Goal: Task Accomplishment & Management: Complete application form

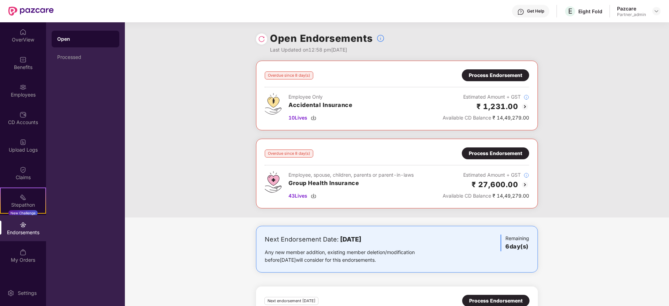
click at [500, 152] on div "Process Endorsement" at bounding box center [495, 154] width 53 height 8
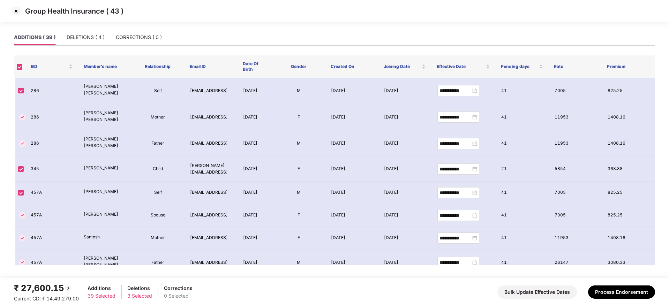
click at [16, 14] on img at bounding box center [15, 11] width 11 height 11
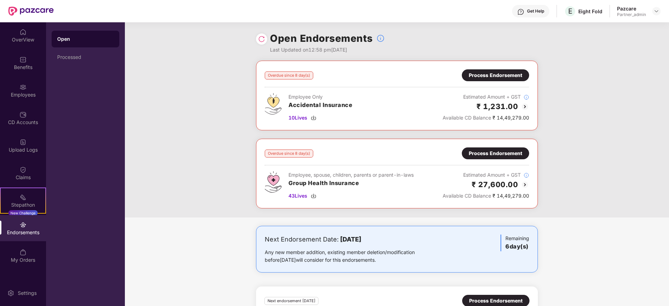
click at [19, 96] on div "Employees" at bounding box center [23, 94] width 46 height 7
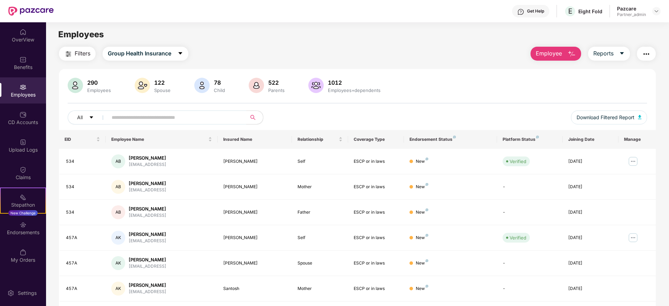
click at [142, 119] on input "text" at bounding box center [174, 117] width 125 height 10
paste input "***"
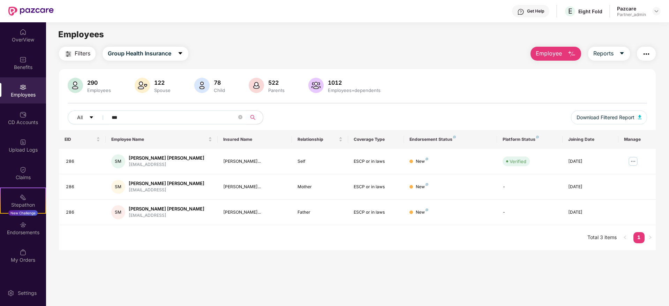
type input "***"
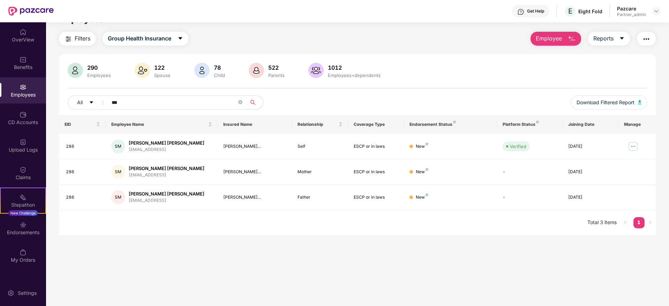
scroll to position [22, 0]
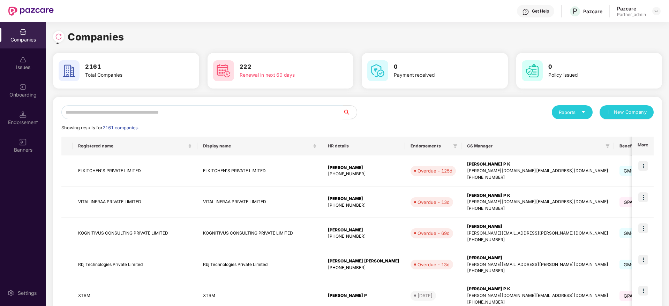
click at [103, 112] on input "text" at bounding box center [202, 112] width 282 height 14
type input "*"
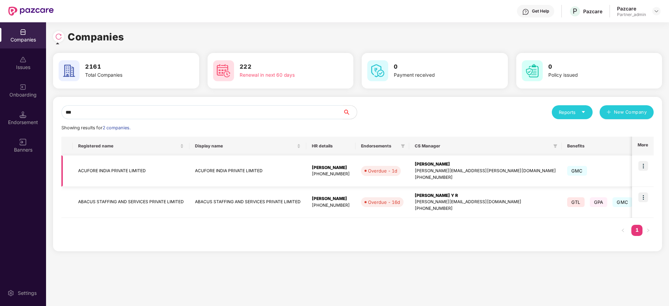
type input "***"
click at [646, 164] on img at bounding box center [643, 166] width 10 height 10
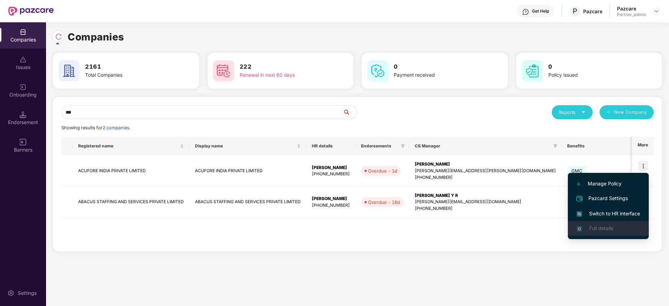
click at [616, 223] on li "Full details" at bounding box center [608, 228] width 81 height 15
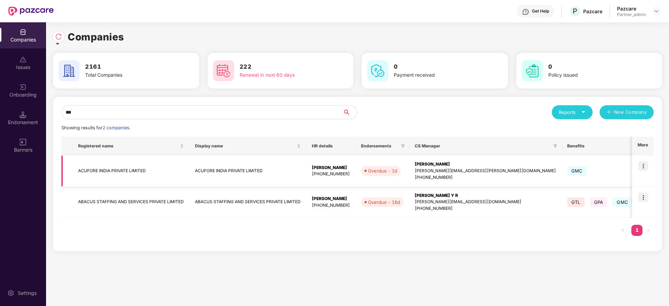
click at [650, 163] on td at bounding box center [643, 171] width 22 height 31
click at [645, 166] on img at bounding box center [643, 166] width 10 height 10
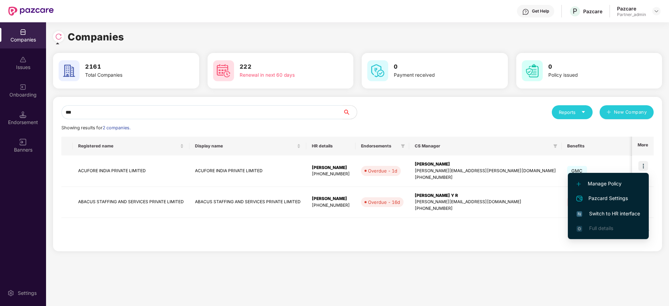
click at [609, 212] on span "Switch to HR interface" at bounding box center [608, 214] width 63 height 8
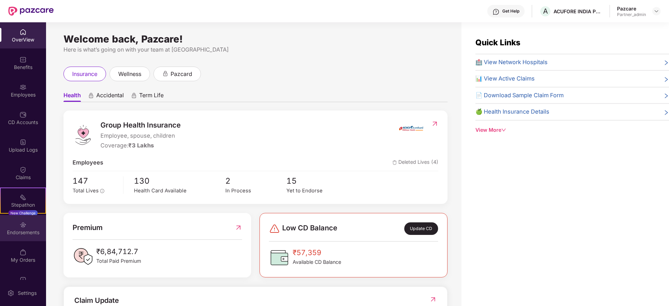
click at [23, 231] on div "Endorsements" at bounding box center [23, 232] width 46 height 7
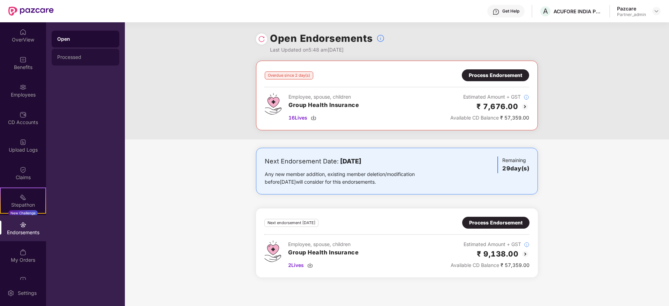
click at [80, 59] on div "Processed" at bounding box center [85, 57] width 57 height 6
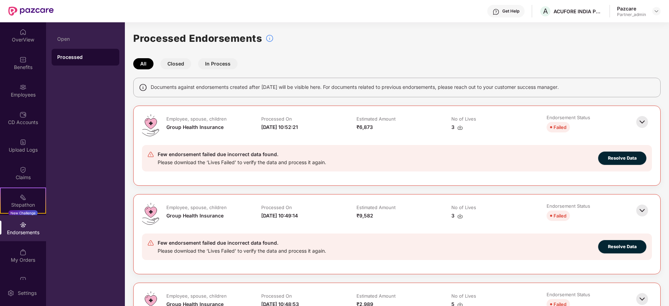
click at [209, 63] on button "In Process" at bounding box center [217, 63] width 39 height 11
click at [65, 36] on div "Open" at bounding box center [85, 39] width 57 height 6
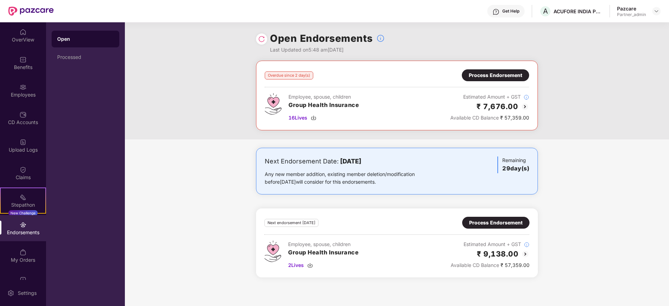
click at [497, 75] on div "Process Endorsement" at bounding box center [495, 76] width 53 height 8
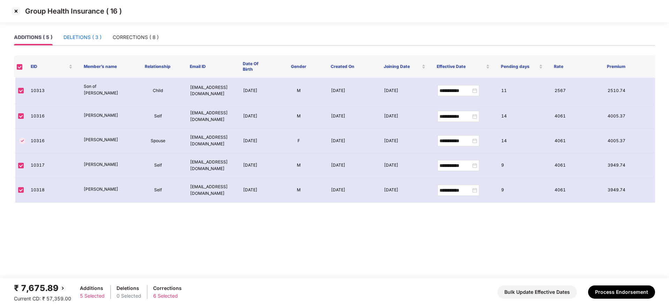
click at [87, 35] on div "DELETIONS ( 3 )" at bounding box center [82, 37] width 38 height 8
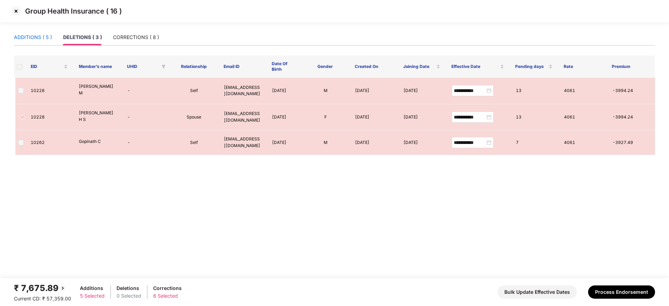
click at [31, 35] on div "ADDITIONS ( 5 )" at bounding box center [33, 37] width 38 height 8
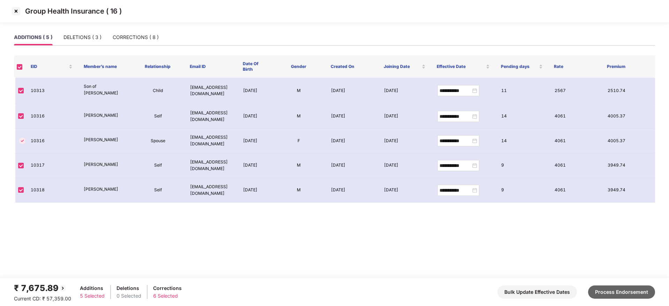
click at [639, 295] on button "Process Endorsement" at bounding box center [621, 292] width 67 height 13
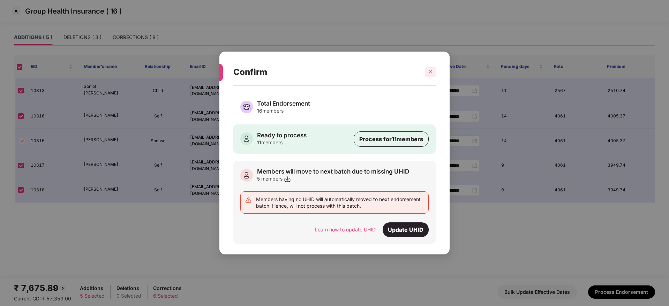
click at [433, 72] on div at bounding box center [430, 72] width 10 height 10
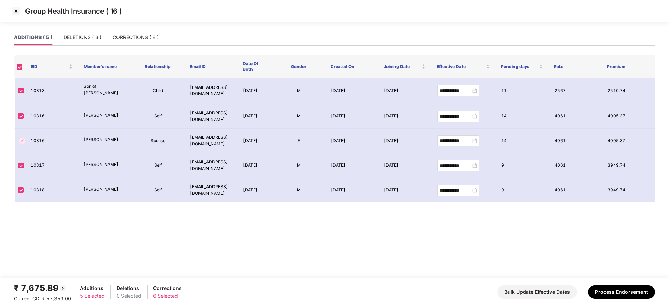
click at [15, 10] on img at bounding box center [15, 11] width 11 height 11
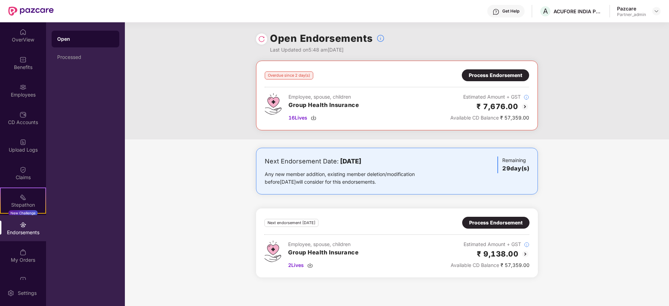
click at [486, 72] on div "Process Endorsement" at bounding box center [495, 76] width 53 height 8
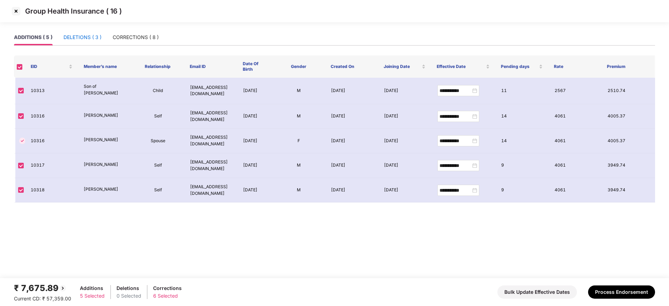
click at [76, 37] on div "DELETIONS ( 3 )" at bounding box center [82, 37] width 38 height 8
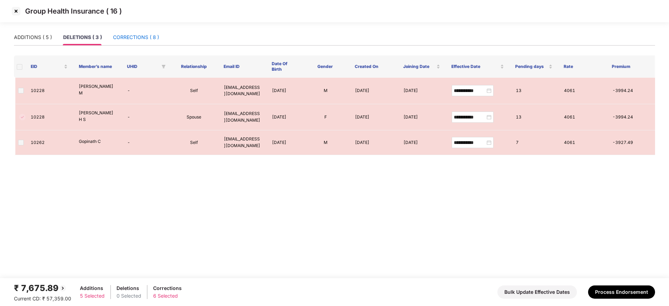
click at [144, 36] on div "CORRECTIONS ( 8 )" at bounding box center [136, 37] width 46 height 8
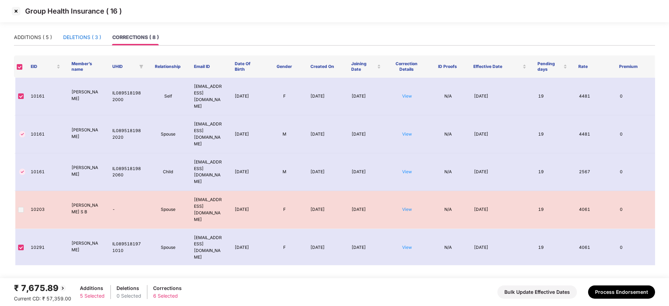
click at [82, 37] on div "DELETIONS ( 3 )" at bounding box center [82, 37] width 38 height 8
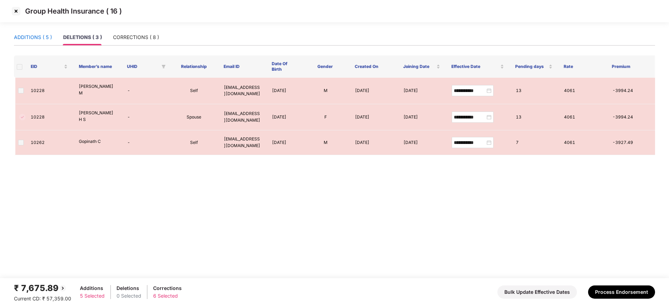
click at [20, 37] on div "ADDITIONS ( 5 )" at bounding box center [33, 37] width 38 height 8
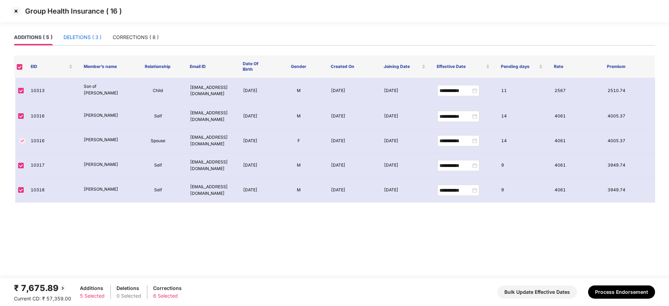
click at [88, 38] on div "DELETIONS ( 3 )" at bounding box center [82, 37] width 38 height 8
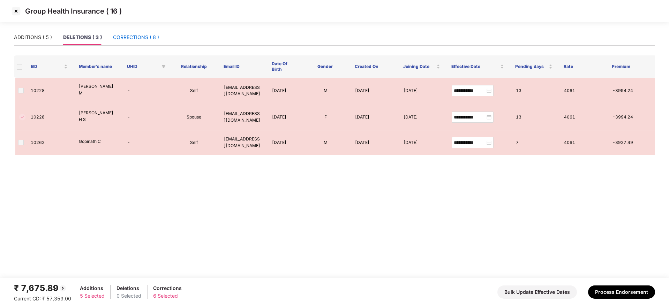
click at [148, 36] on div "CORRECTIONS ( 8 )" at bounding box center [136, 37] width 46 height 8
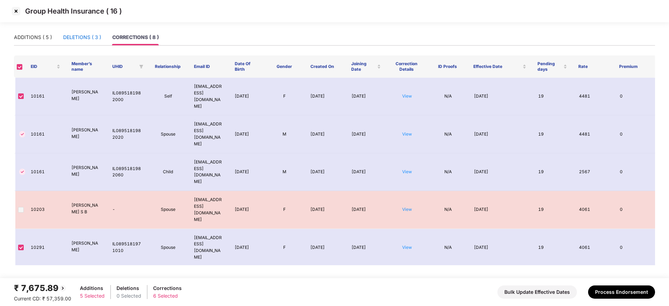
click at [96, 37] on div "DELETIONS ( 3 )" at bounding box center [82, 37] width 38 height 8
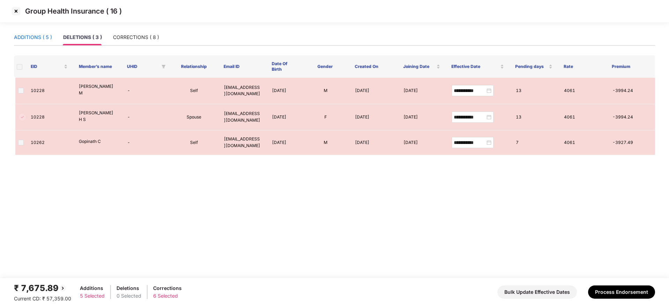
click at [26, 38] on div "ADDITIONS ( 5 )" at bounding box center [33, 37] width 38 height 8
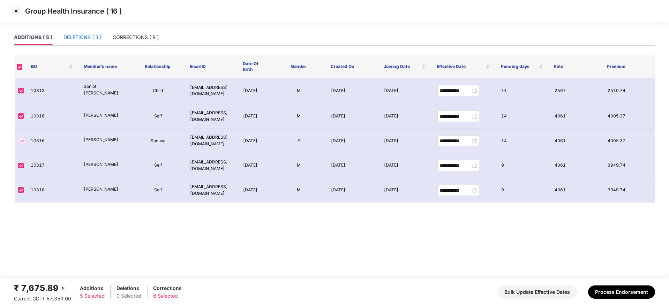
click at [87, 37] on div "DELETIONS ( 3 )" at bounding box center [82, 37] width 38 height 8
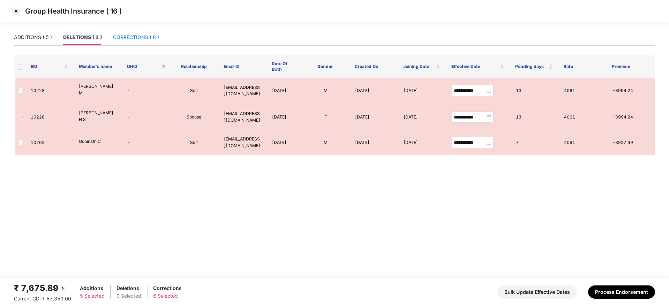
click at [135, 38] on div "CORRECTIONS ( 8 )" at bounding box center [136, 37] width 46 height 8
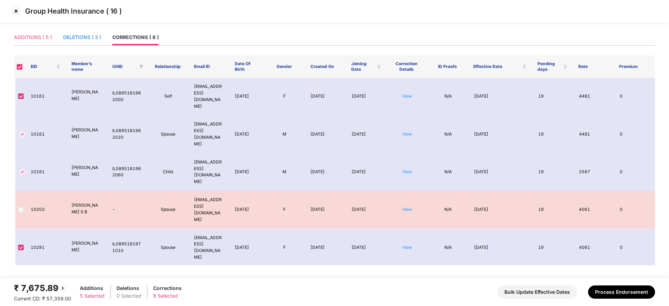
drag, startPoint x: 85, startPoint y: 39, endPoint x: 48, endPoint y: 36, distance: 36.4
click at [84, 39] on div "DELETIONS ( 3 )" at bounding box center [82, 37] width 38 height 8
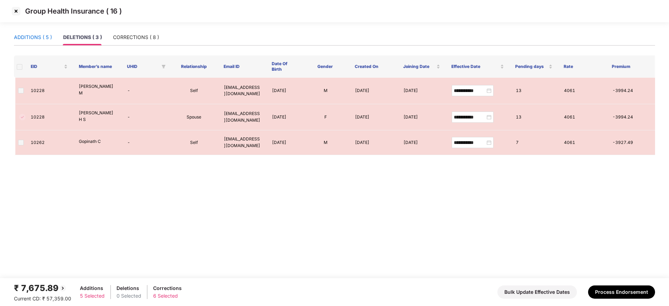
click at [33, 36] on div "ADDITIONS ( 5 )" at bounding box center [33, 37] width 38 height 8
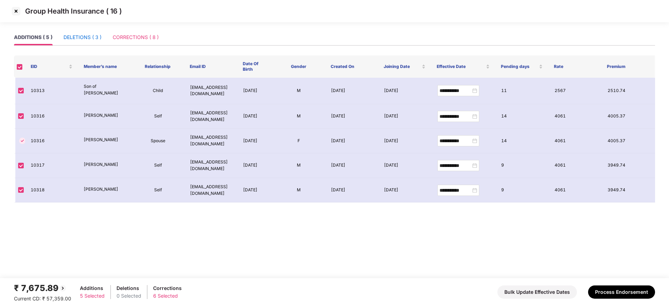
drag, startPoint x: 85, startPoint y: 35, endPoint x: 117, endPoint y: 35, distance: 31.4
click at [85, 35] on div "DELETIONS ( 3 )" at bounding box center [82, 37] width 38 height 8
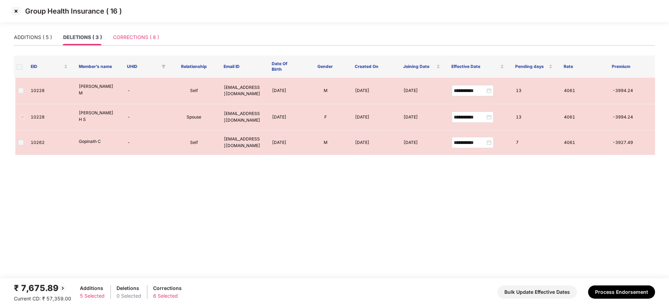
click at [134, 32] on div "CORRECTIONS ( 8 )" at bounding box center [136, 37] width 46 height 16
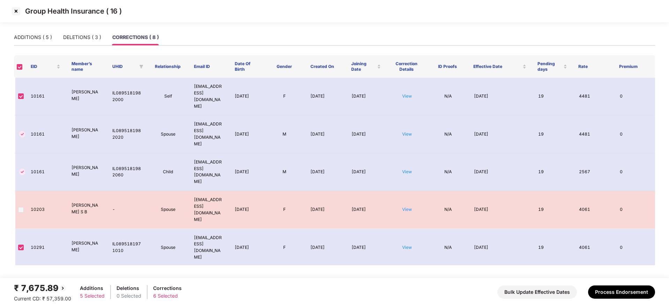
click at [15, 9] on img at bounding box center [15, 11] width 11 height 11
